Goal: Find specific page/section: Find specific page/section

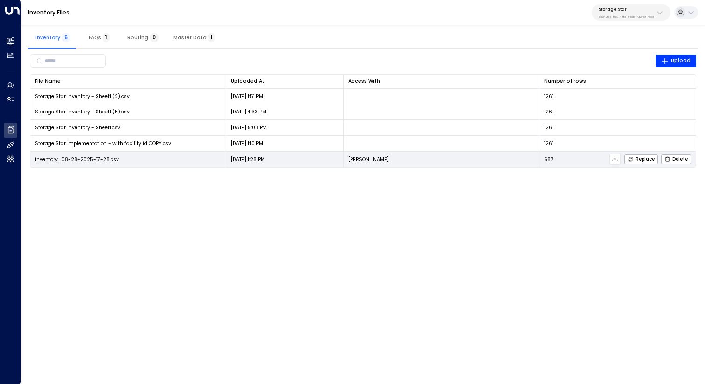
click at [618, 158] on icon at bounding box center [615, 159] width 7 height 7
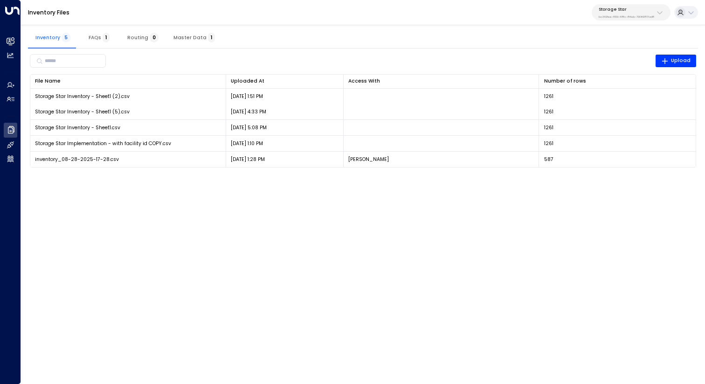
click at [368, 176] on html "Overview Leads & Conversations Leads & Conversations Analytics Analytics Agents…" at bounding box center [352, 88] width 705 height 176
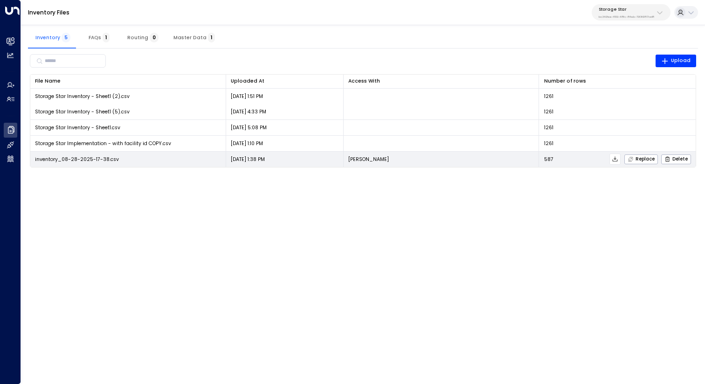
click at [615, 160] on icon at bounding box center [615, 159] width 7 height 7
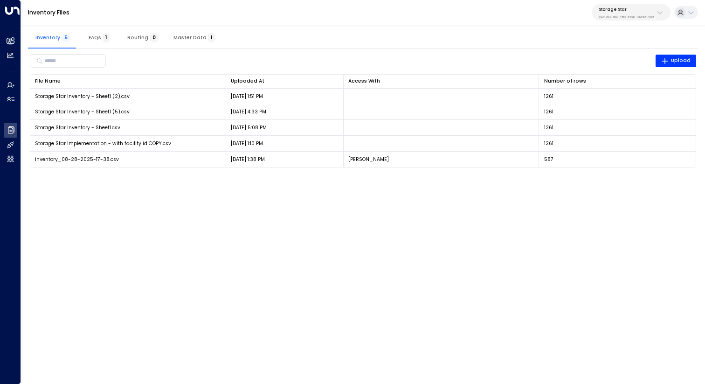
click at [498, 28] on div "Inventory 5 FAQs 1 Routing 0 Master Data 1" at bounding box center [363, 37] width 670 height 22
